Goal: Find specific page/section: Find specific page/section

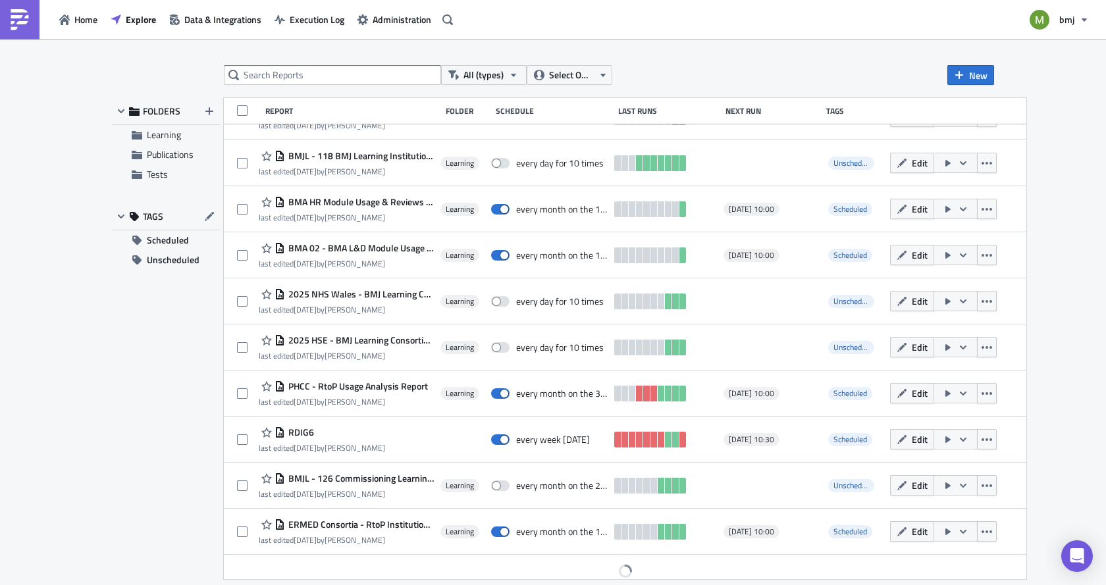
scroll to position [269, 0]
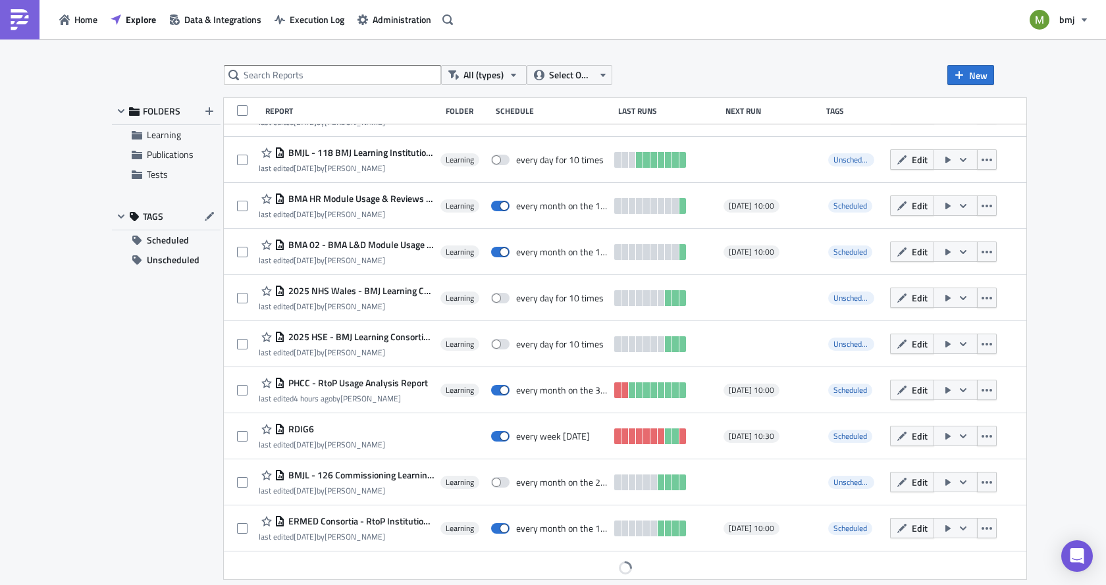
scroll to position [269, 0]
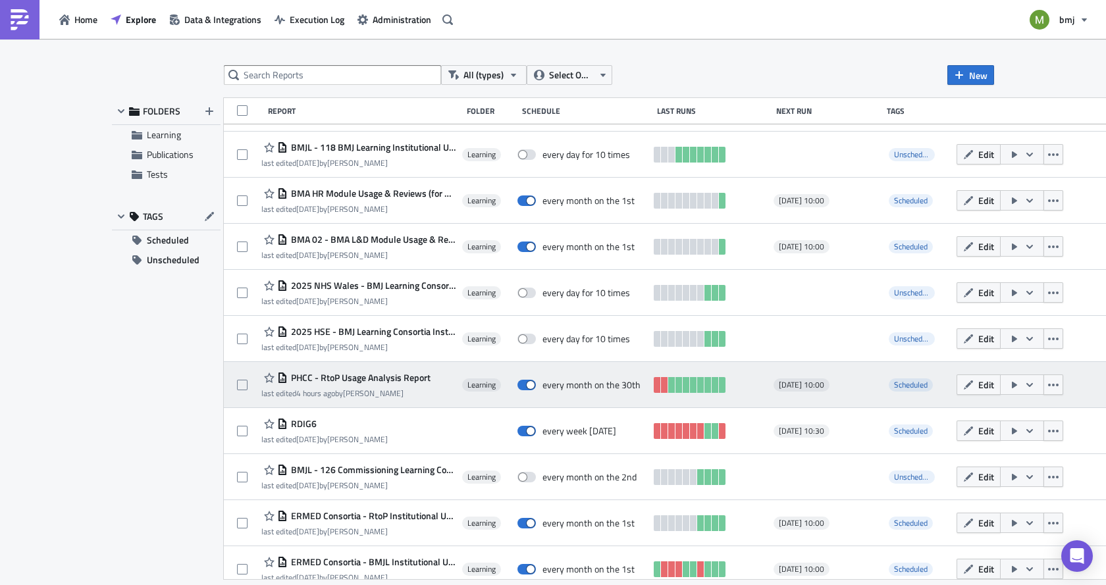
click at [390, 376] on span "PHCC - RtoP Usage Analysis Report" at bounding box center [359, 378] width 143 height 12
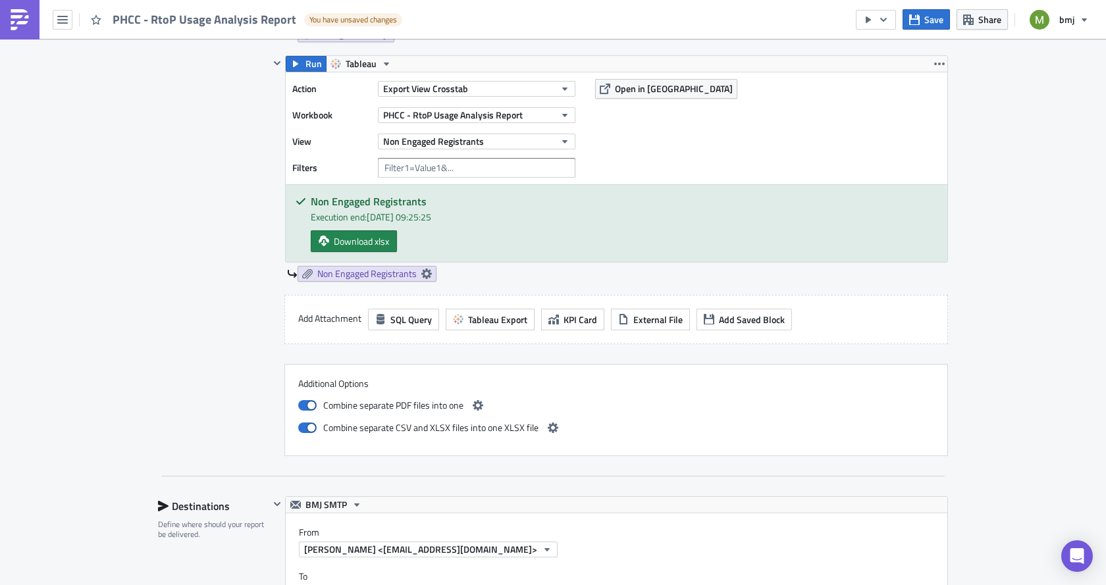
scroll to position [1580, 0]
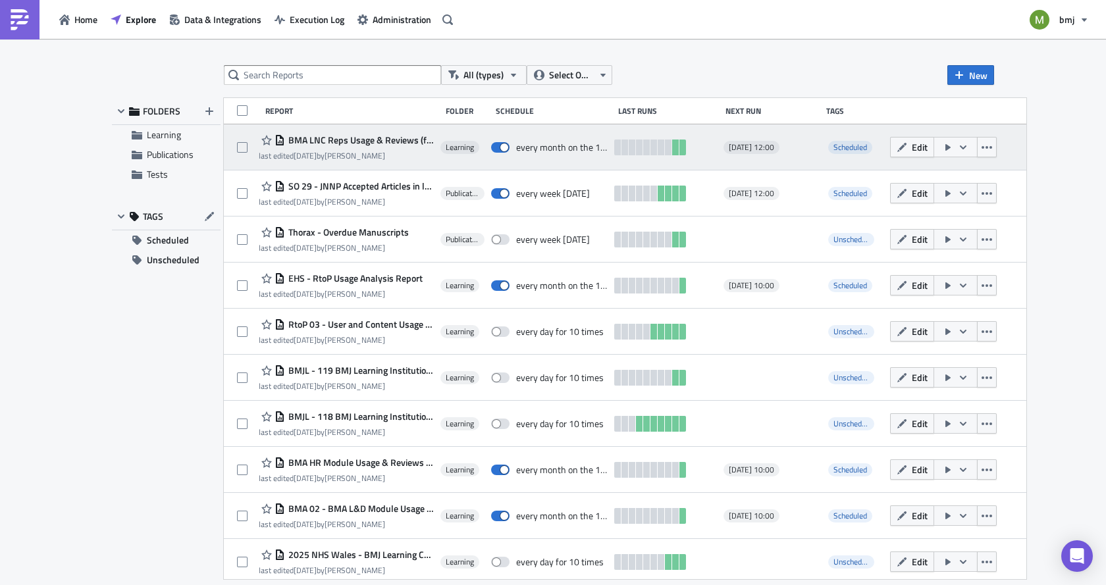
click at [330, 144] on span "BMA LNC Reps Usage & Reviews (for publication) - Monthly" at bounding box center [359, 140] width 149 height 12
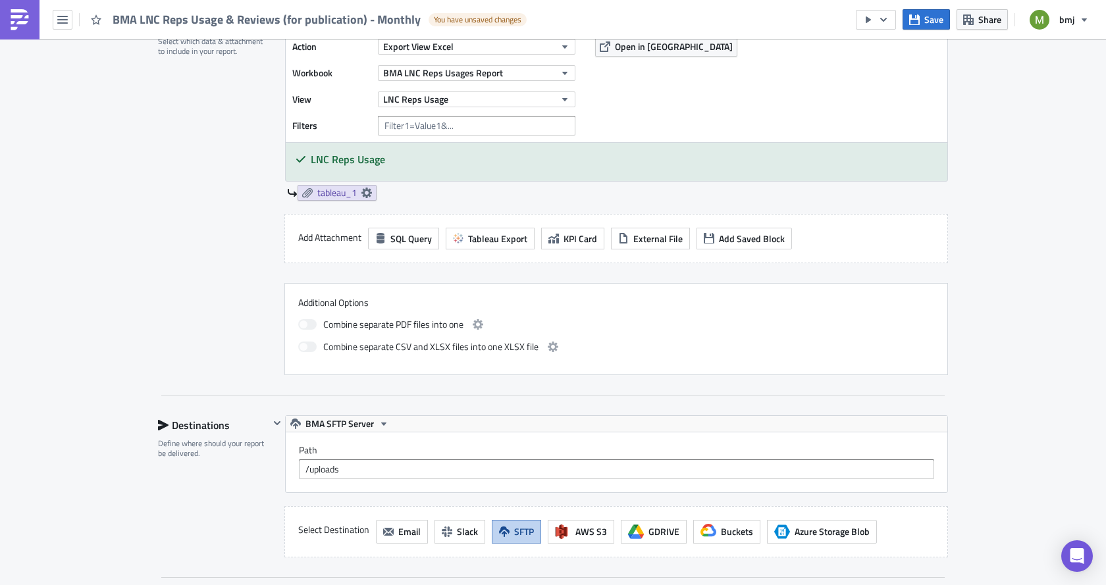
scroll to position [461, 0]
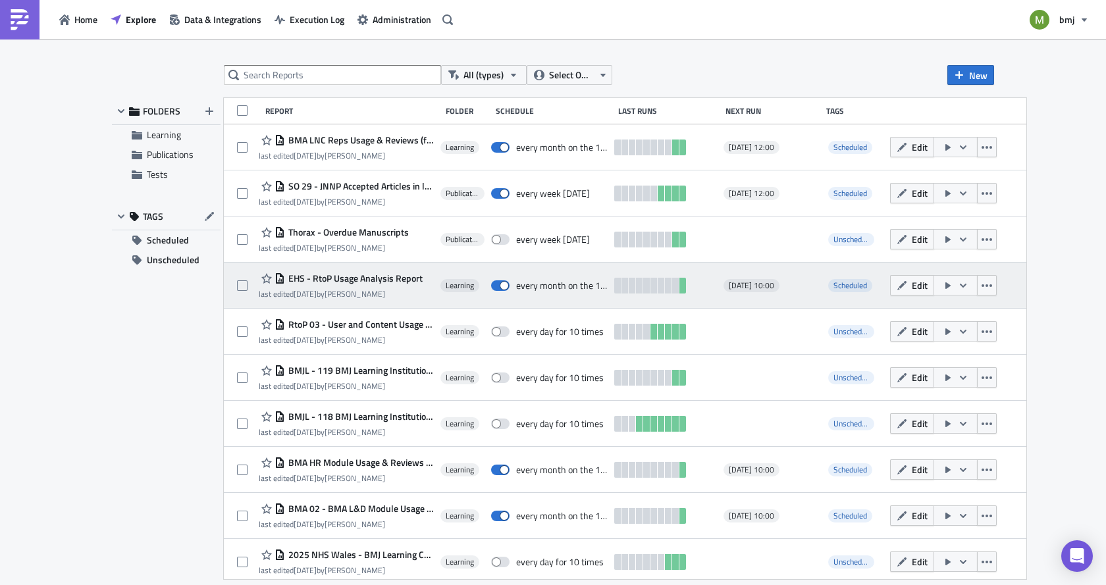
click at [346, 278] on span "EHS - RtoP Usage Analysis Report" at bounding box center [354, 279] width 138 height 12
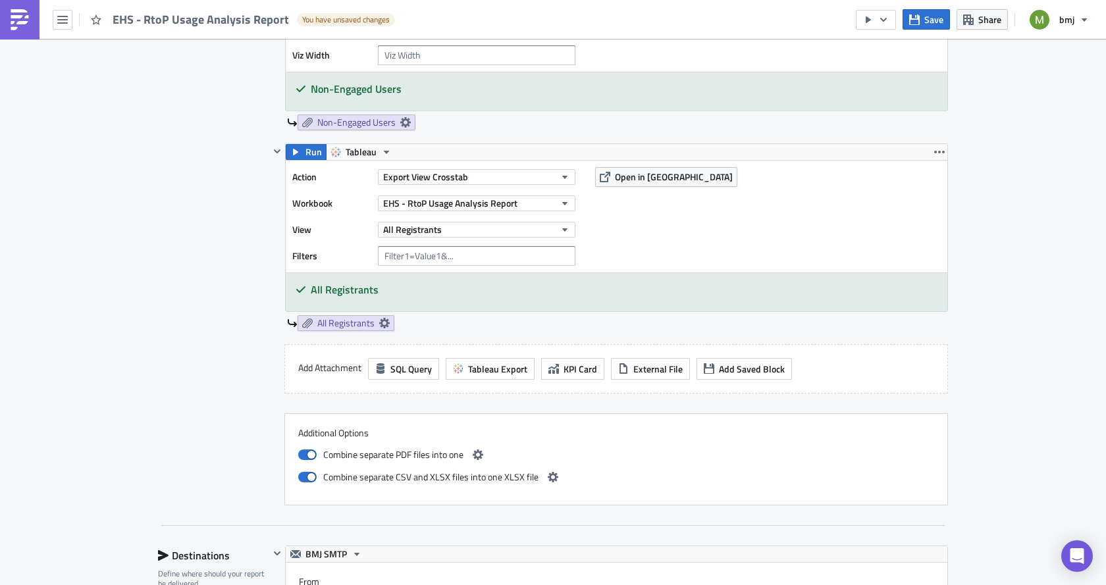
scroll to position [1843, 0]
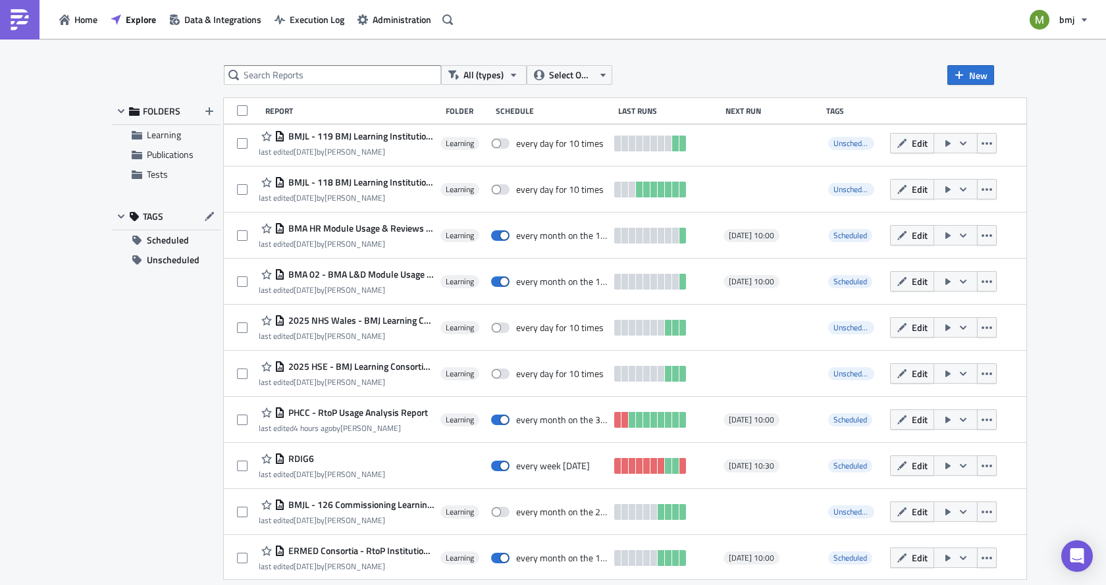
scroll to position [263, 0]
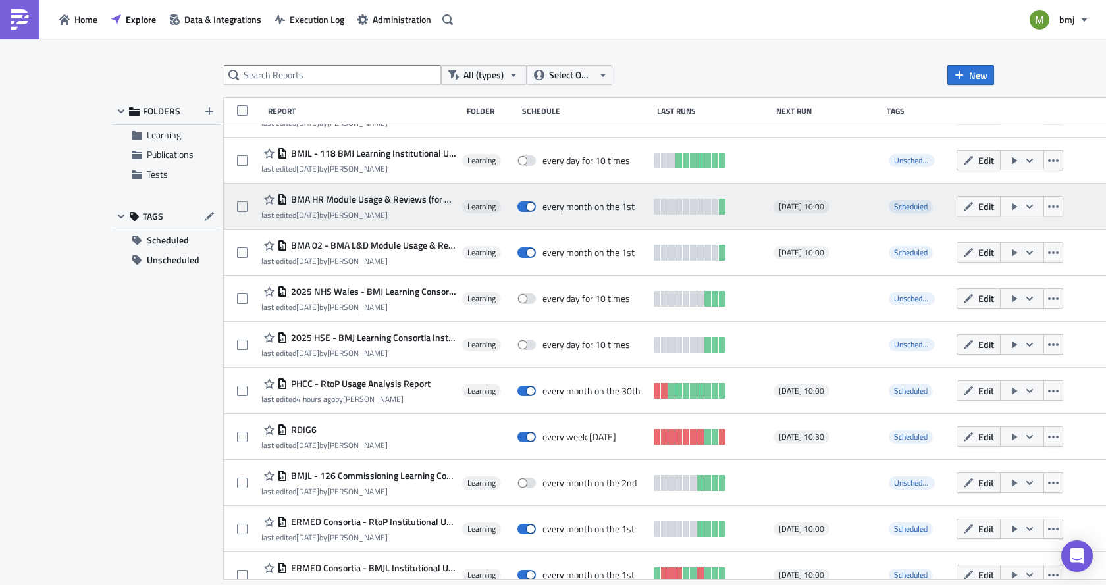
click at [346, 199] on span "BMA HR Module Usage & Reviews (for publication)" at bounding box center [372, 200] width 168 height 12
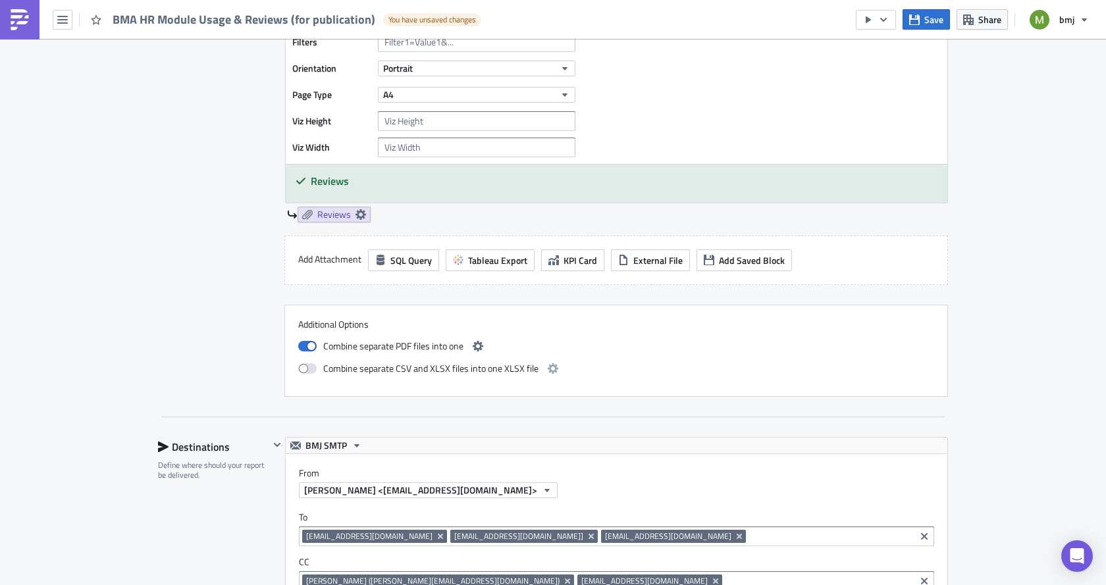
scroll to position [856, 0]
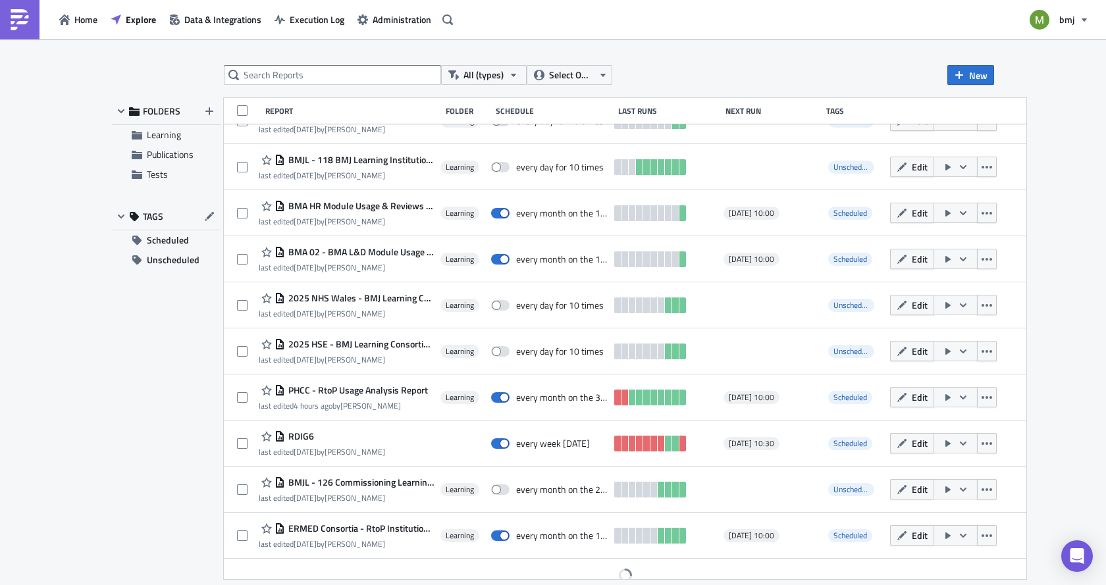
scroll to position [269, 0]
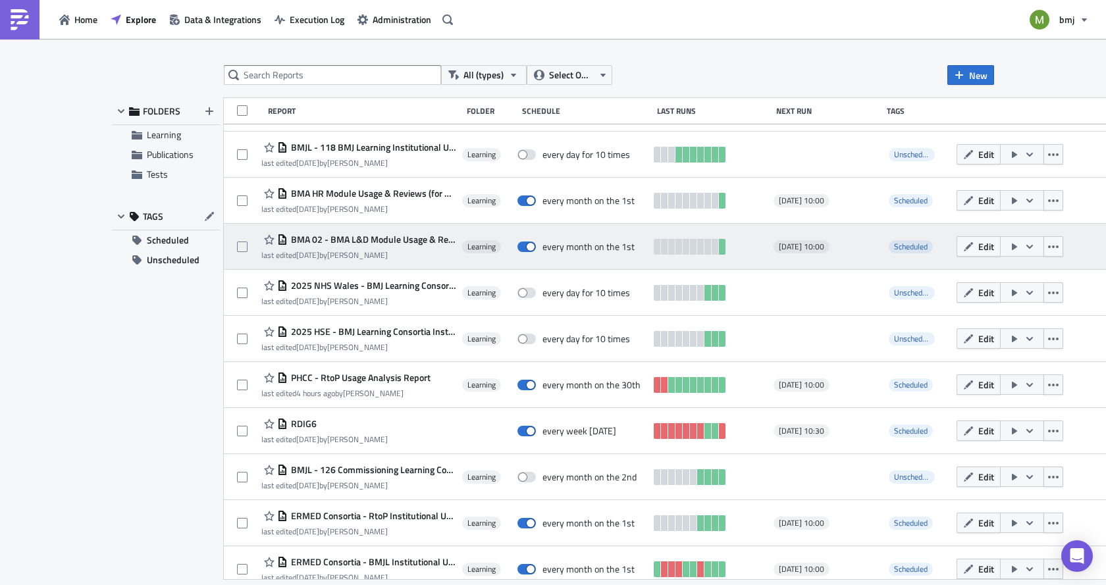
click at [335, 243] on span "BMA 02 - BMA L&D Module Usage & Reviews" at bounding box center [372, 240] width 168 height 12
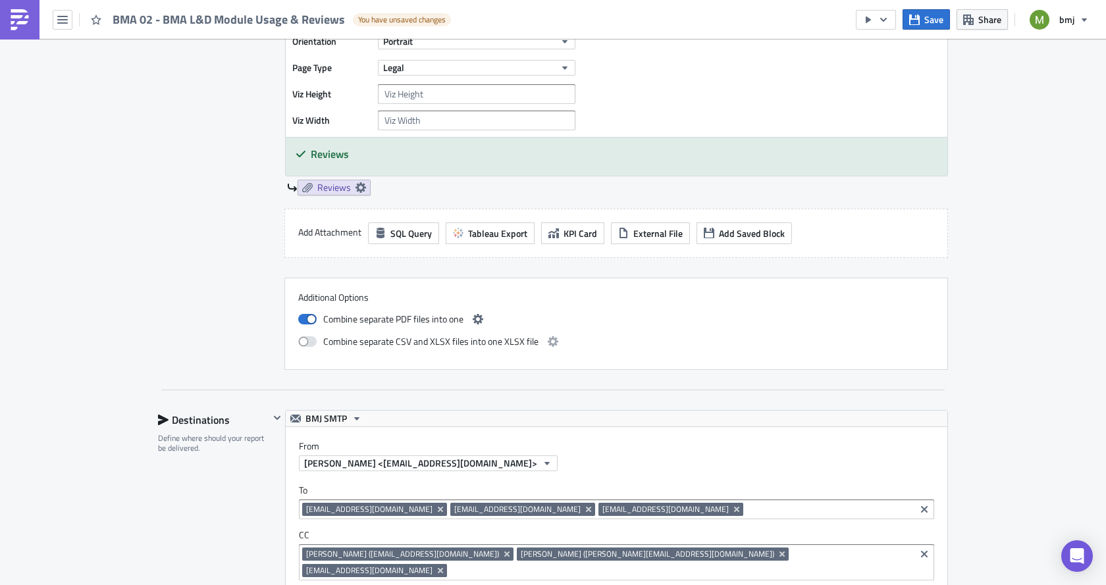
scroll to position [1185, 0]
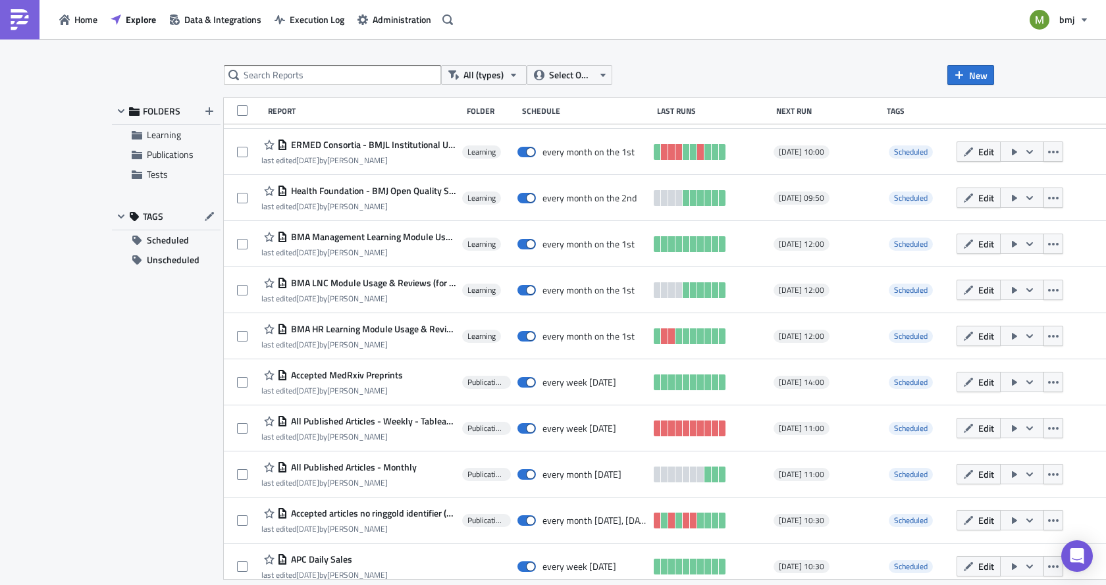
scroll to position [697, 0]
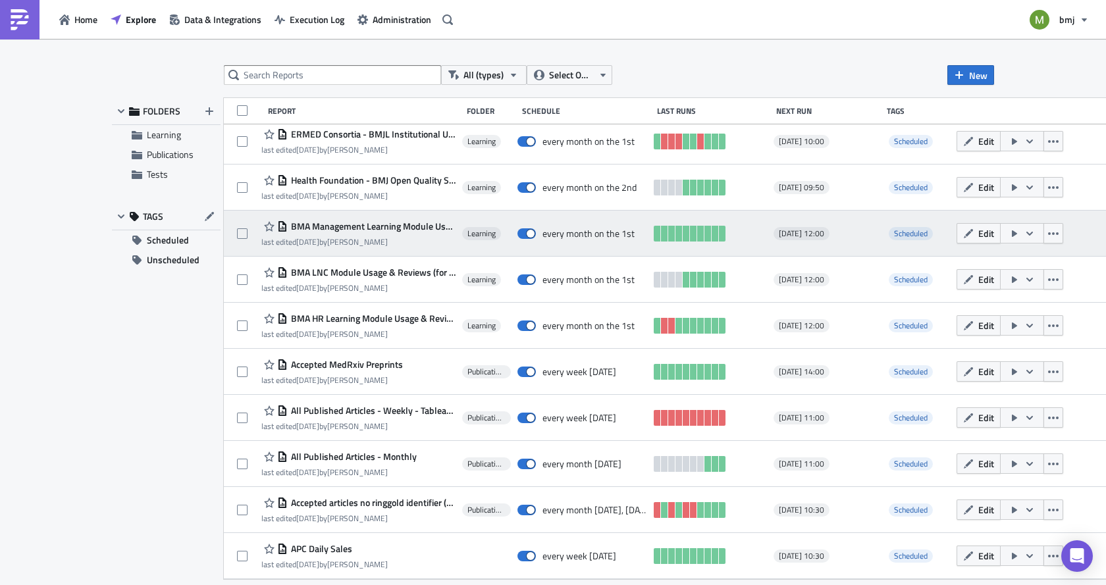
click at [328, 222] on span "BMA Management Learning Module Usage & Reviews (for publication)" at bounding box center [372, 227] width 168 height 12
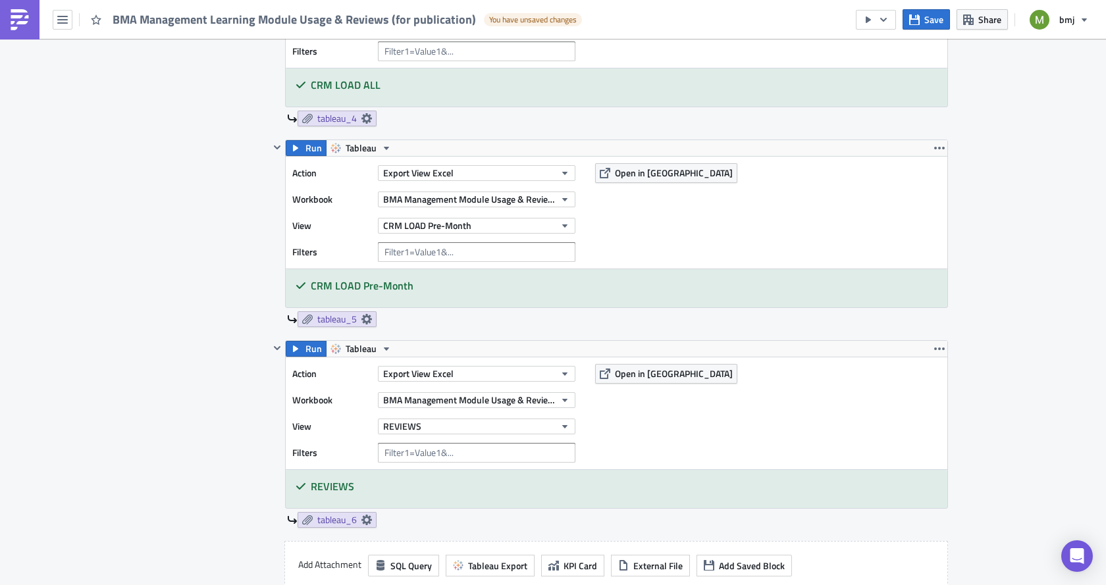
scroll to position [1053, 0]
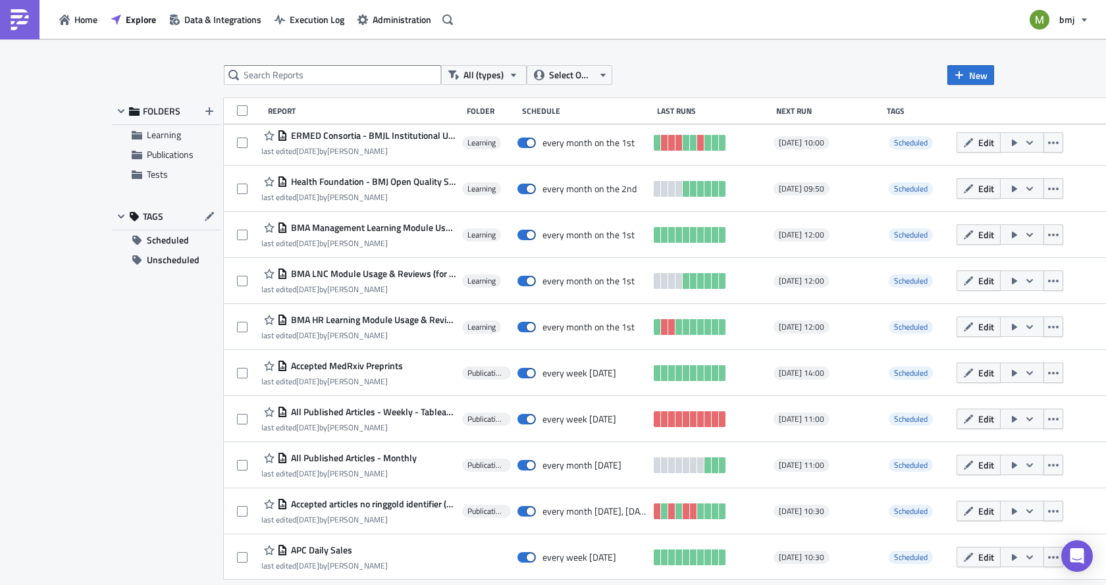
scroll to position [697, 0]
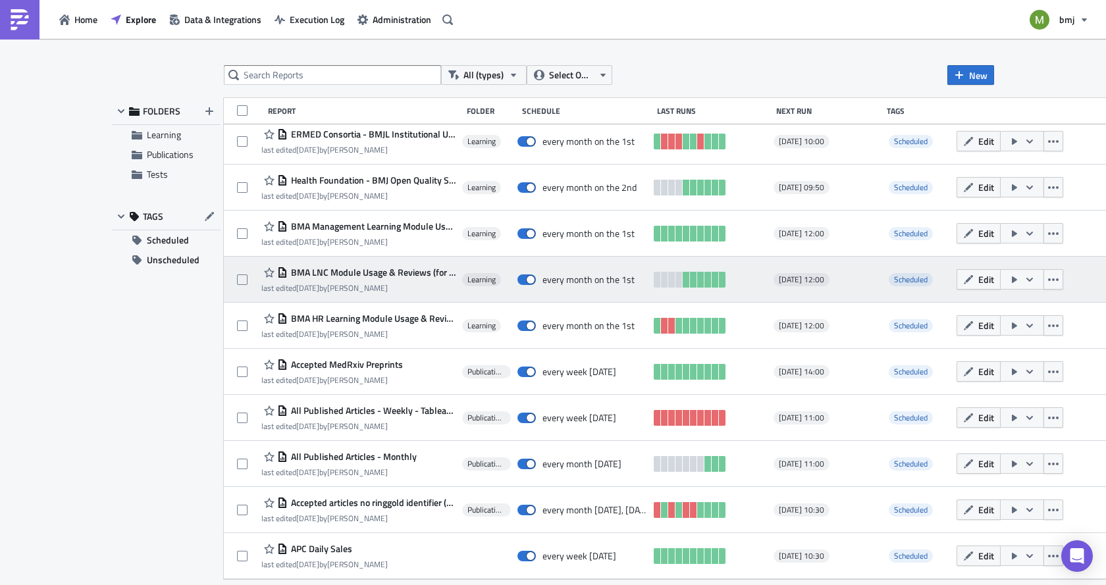
click at [365, 270] on span "BMA LNC Module Usage & Reviews (for publication) - Monthly" at bounding box center [372, 273] width 168 height 12
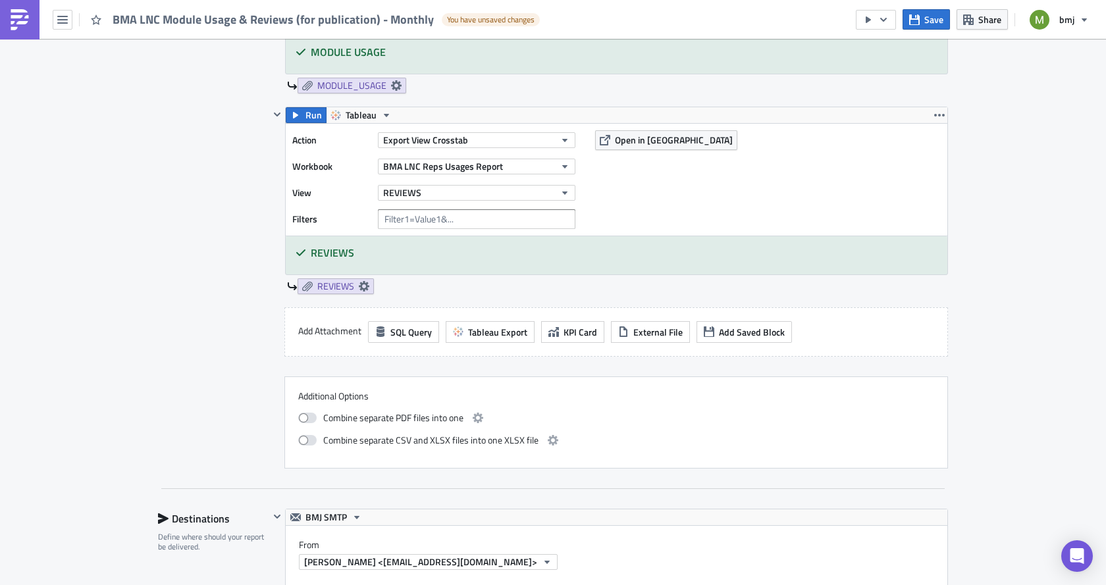
scroll to position [724, 0]
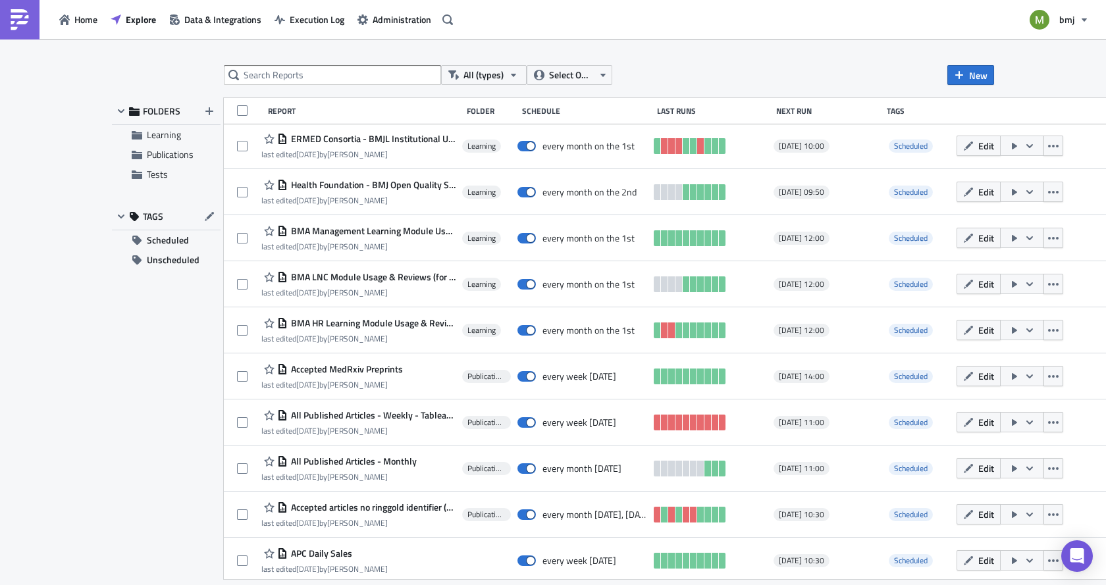
scroll to position [697, 0]
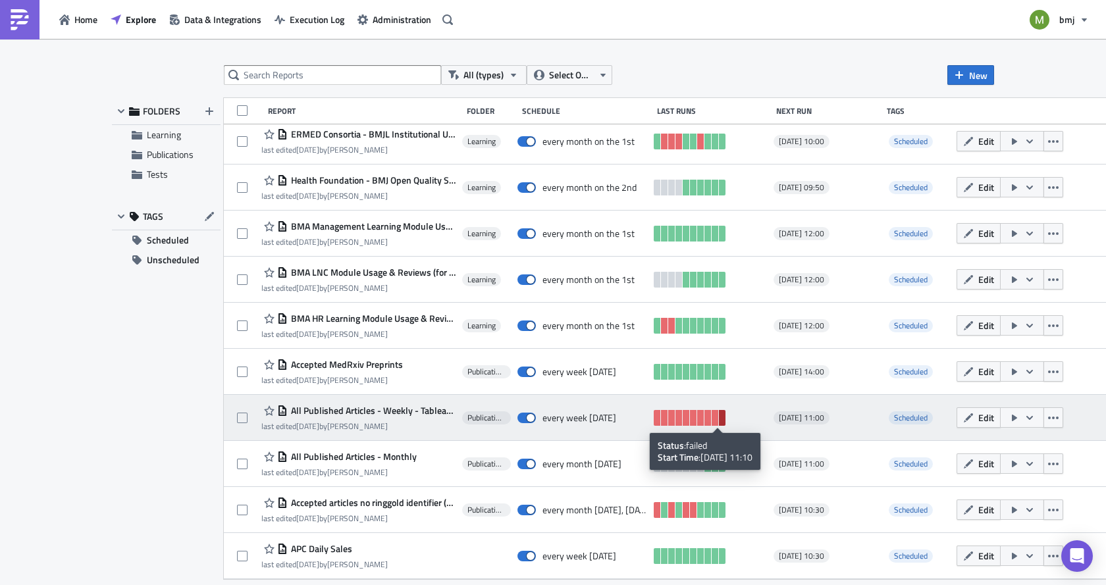
click at [719, 419] on link at bounding box center [722, 418] width 7 height 16
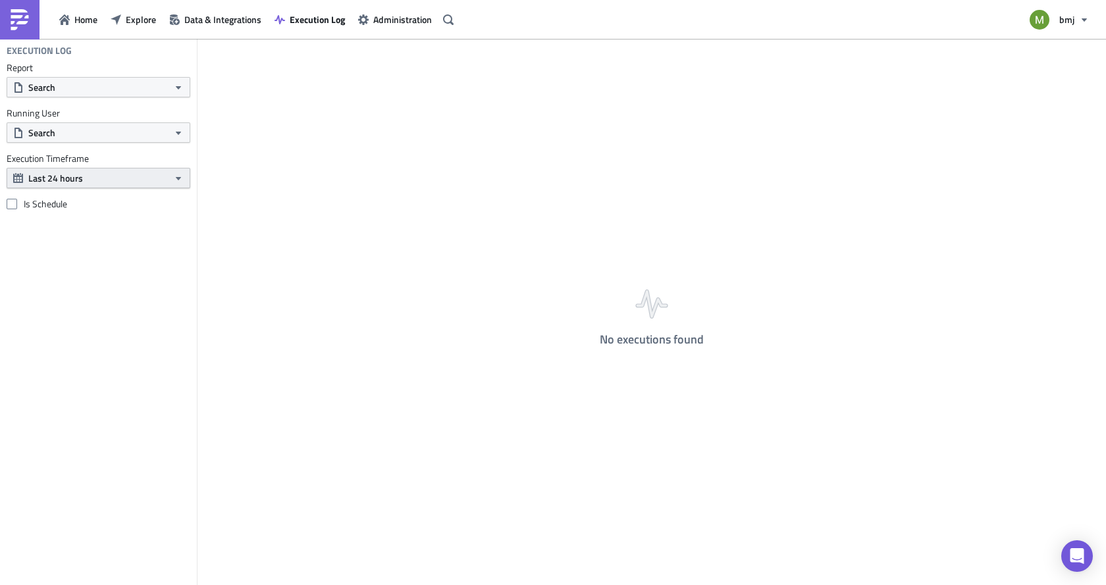
click at [118, 174] on button "Last 24 hours" at bounding box center [99, 178] width 184 height 20
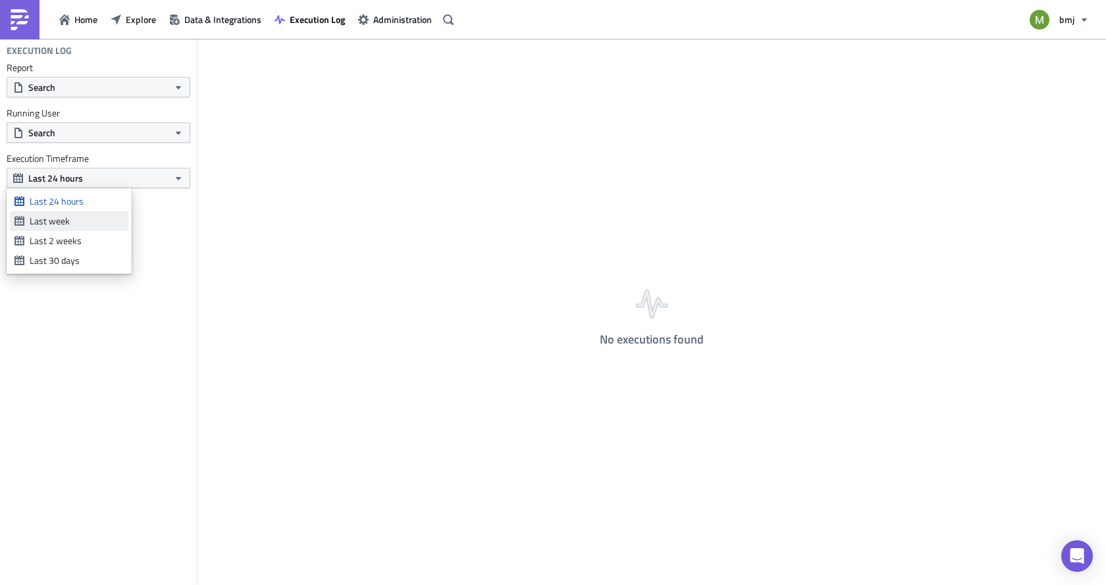
click at [88, 223] on div "Last week" at bounding box center [77, 221] width 94 height 13
